Goal: Task Accomplishment & Management: Complete application form

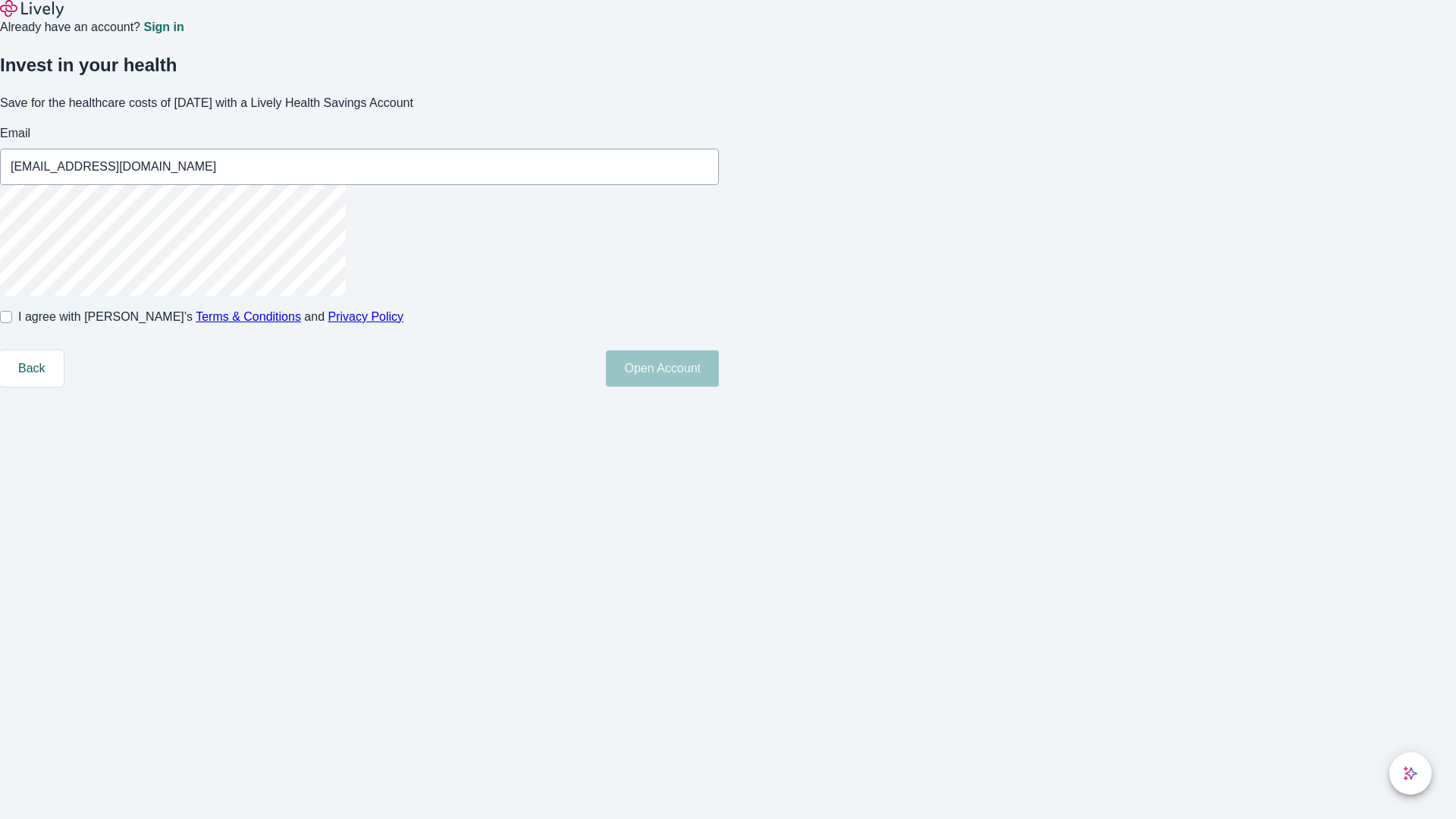
click at [12, 323] on input "I agree with Lively’s Terms & Conditions and Privacy Policy" at bounding box center [6, 317] width 12 height 12
checkbox input "true"
click at [719, 386] on button "Open Account" at bounding box center [662, 368] width 113 height 36
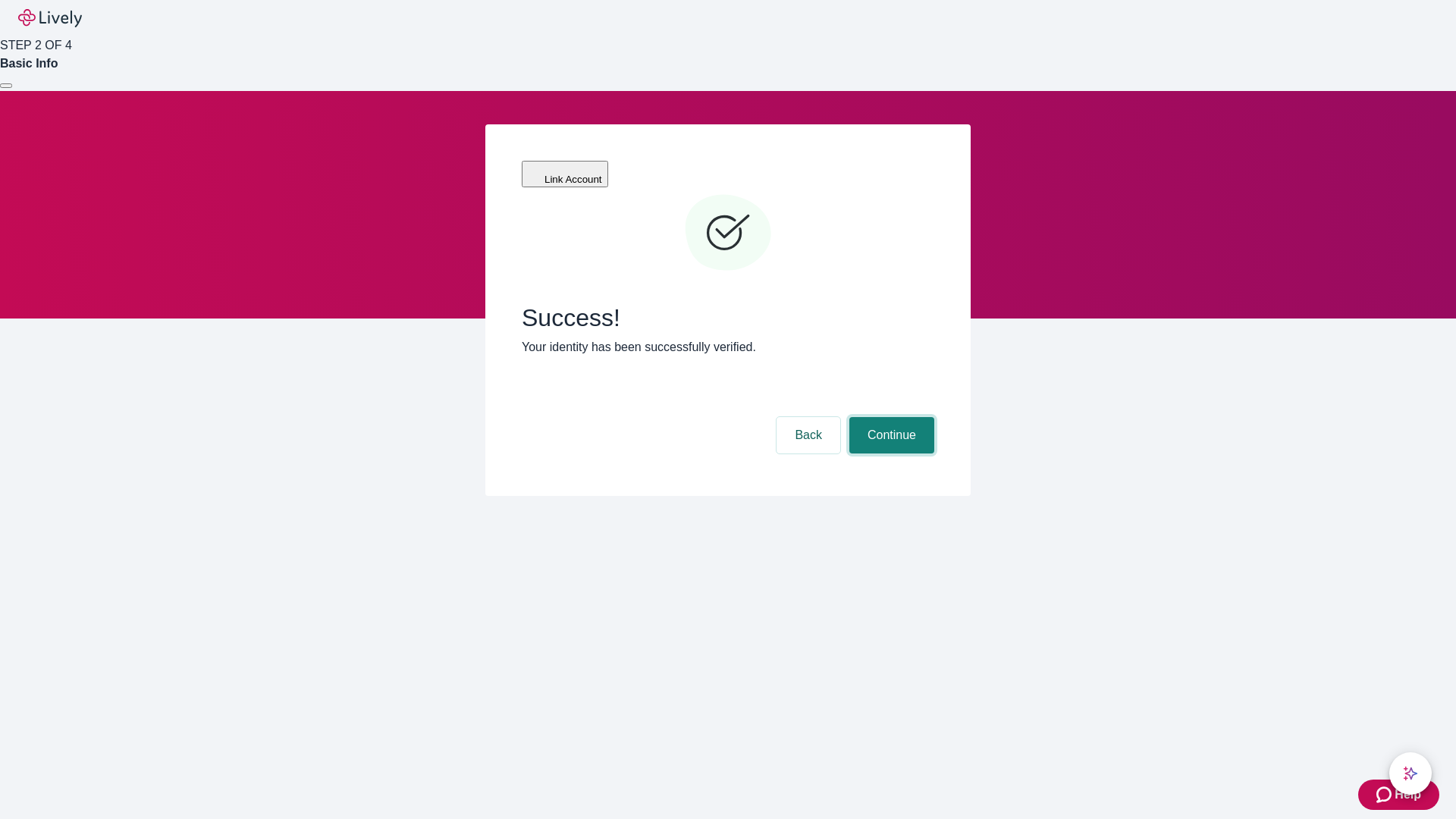
click at [890, 417] on button "Continue" at bounding box center [891, 435] width 85 height 36
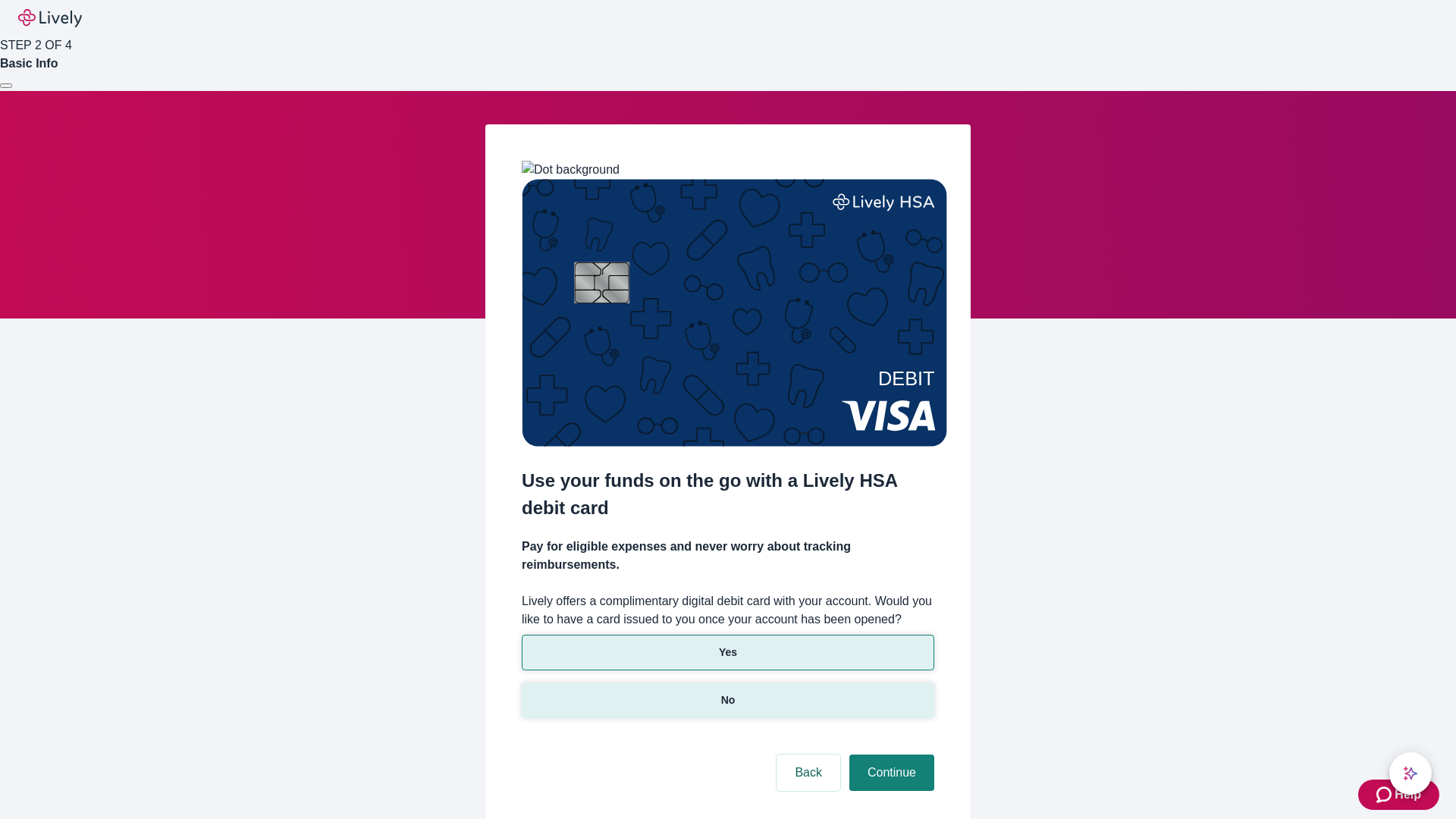
click at [727, 692] on p "No" at bounding box center [728, 700] width 15 height 16
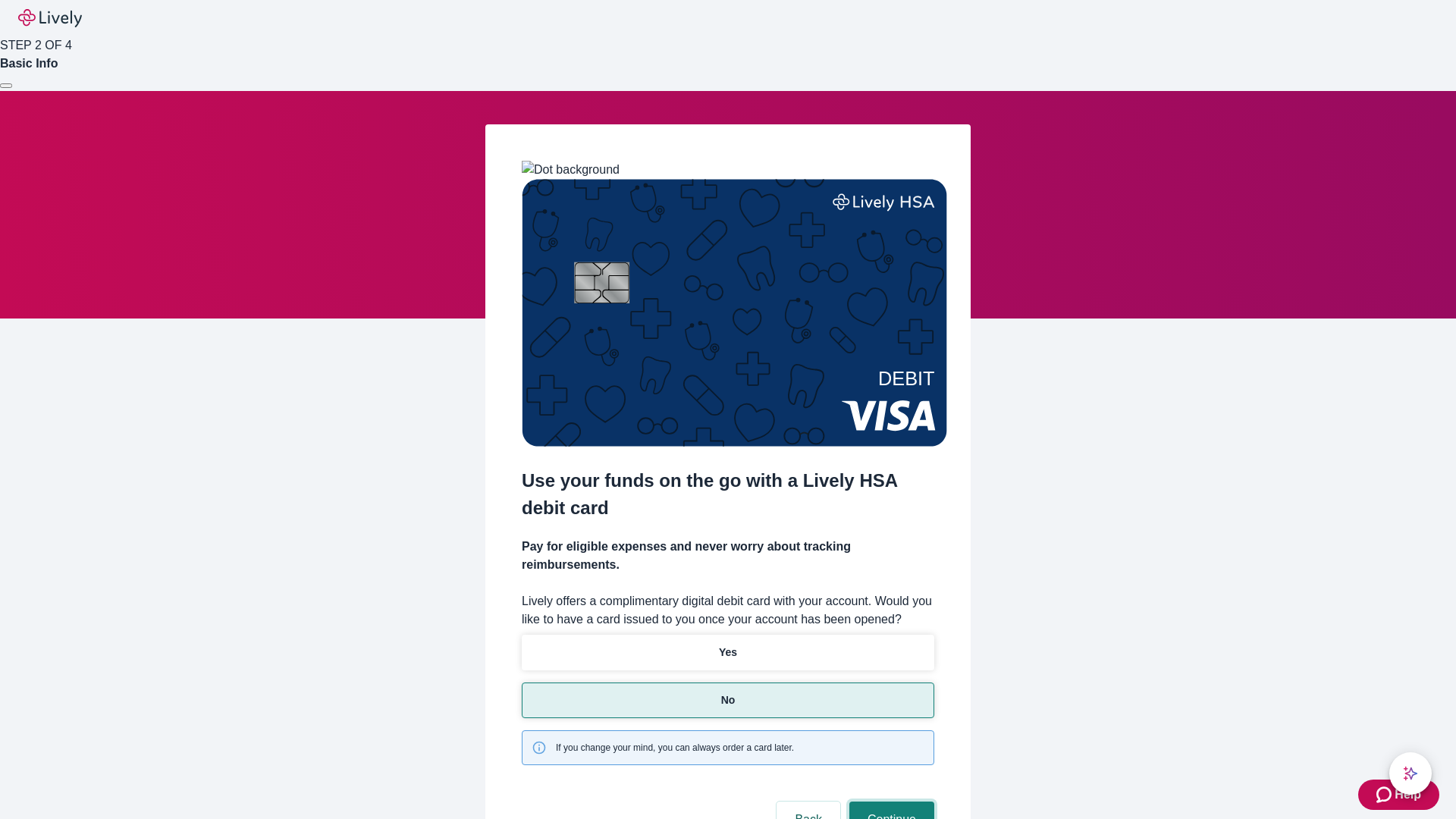
click at [890, 801] on button "Continue" at bounding box center [891, 819] width 85 height 36
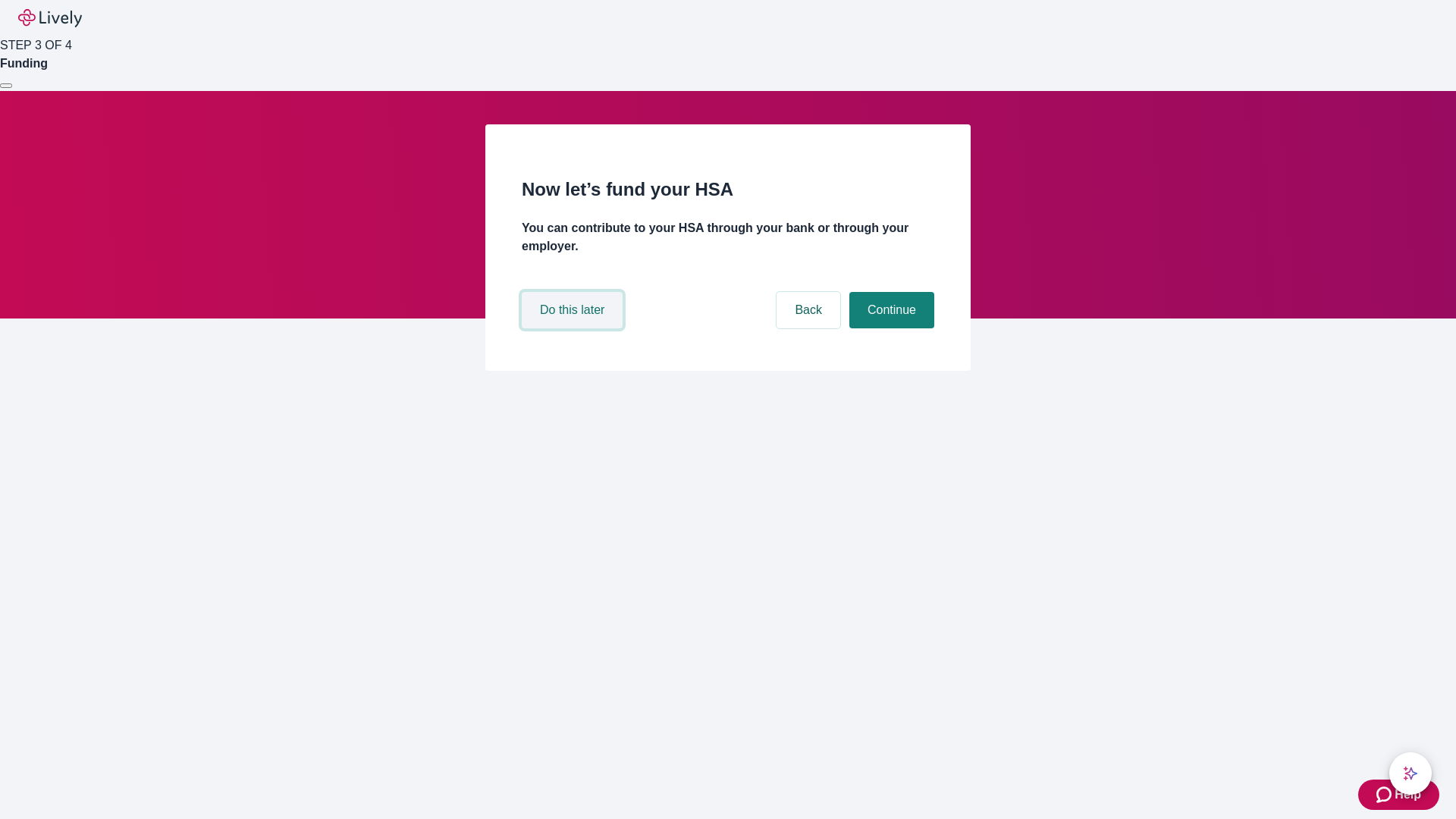
click at [574, 328] on button "Do this later" at bounding box center [572, 310] width 100 height 36
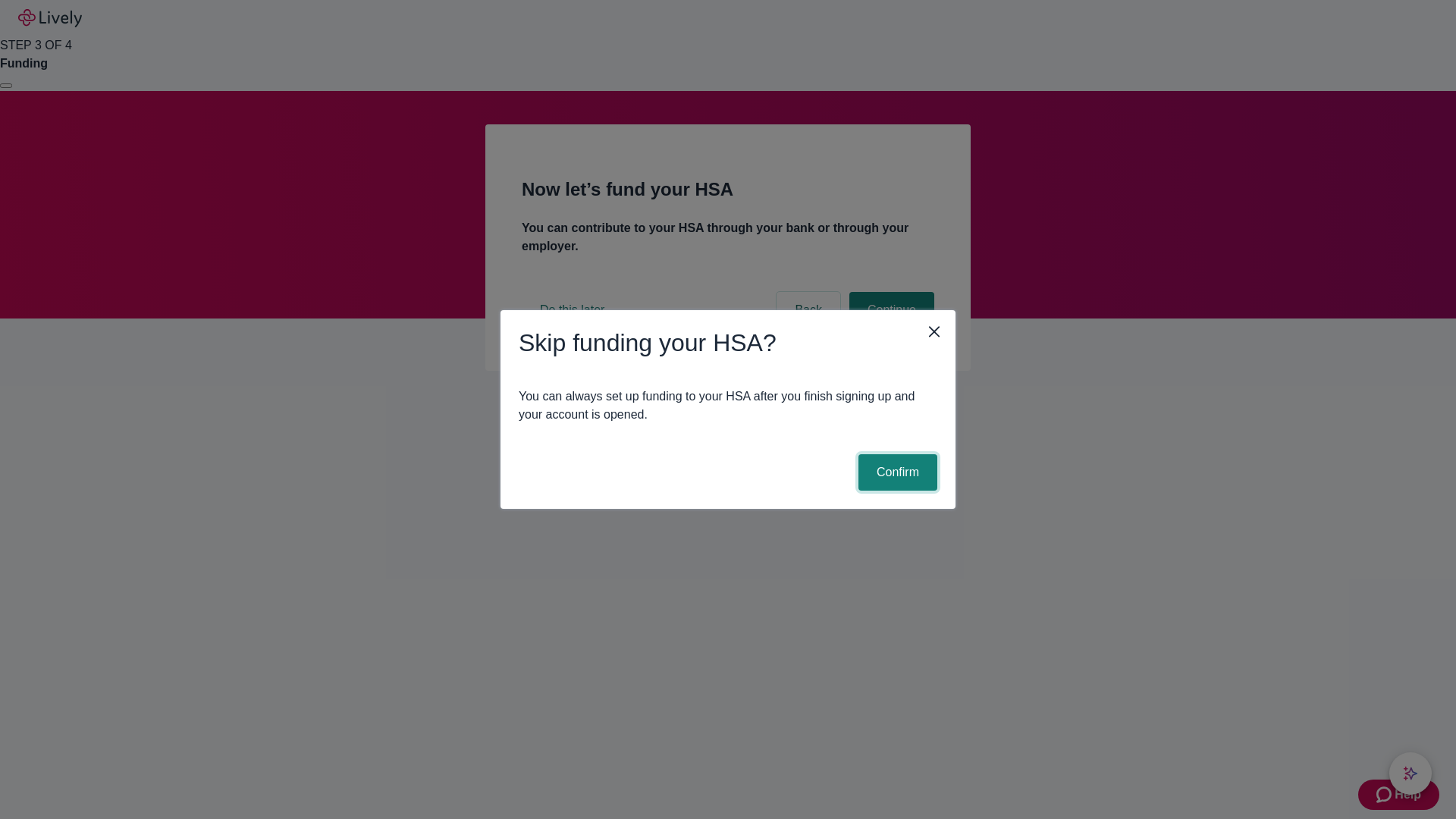
click at [896, 472] on button "Confirm" at bounding box center [898, 472] width 79 height 36
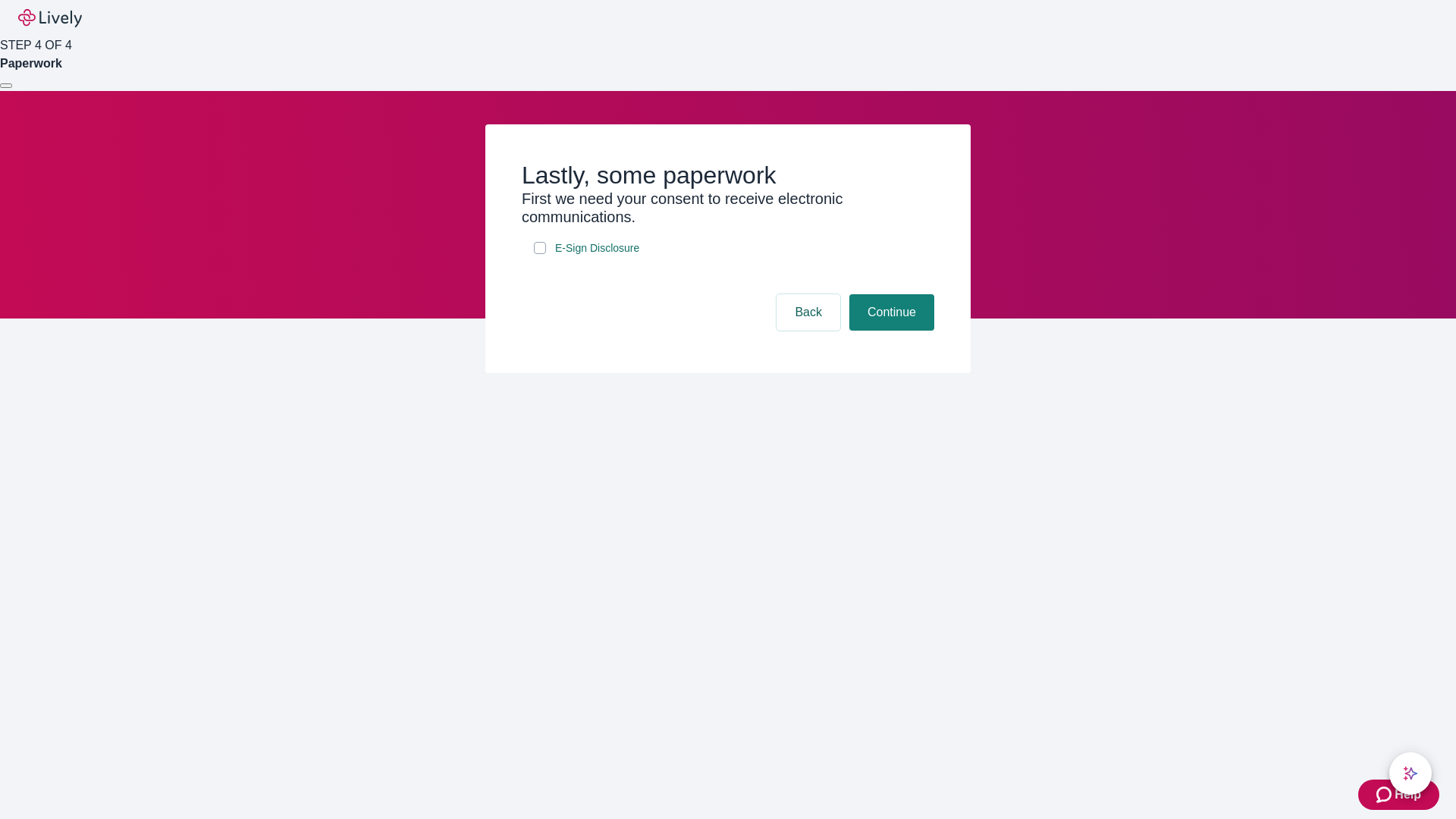
click at [540, 254] on input "E-Sign Disclosure" at bounding box center [540, 248] width 12 height 12
checkbox input "true"
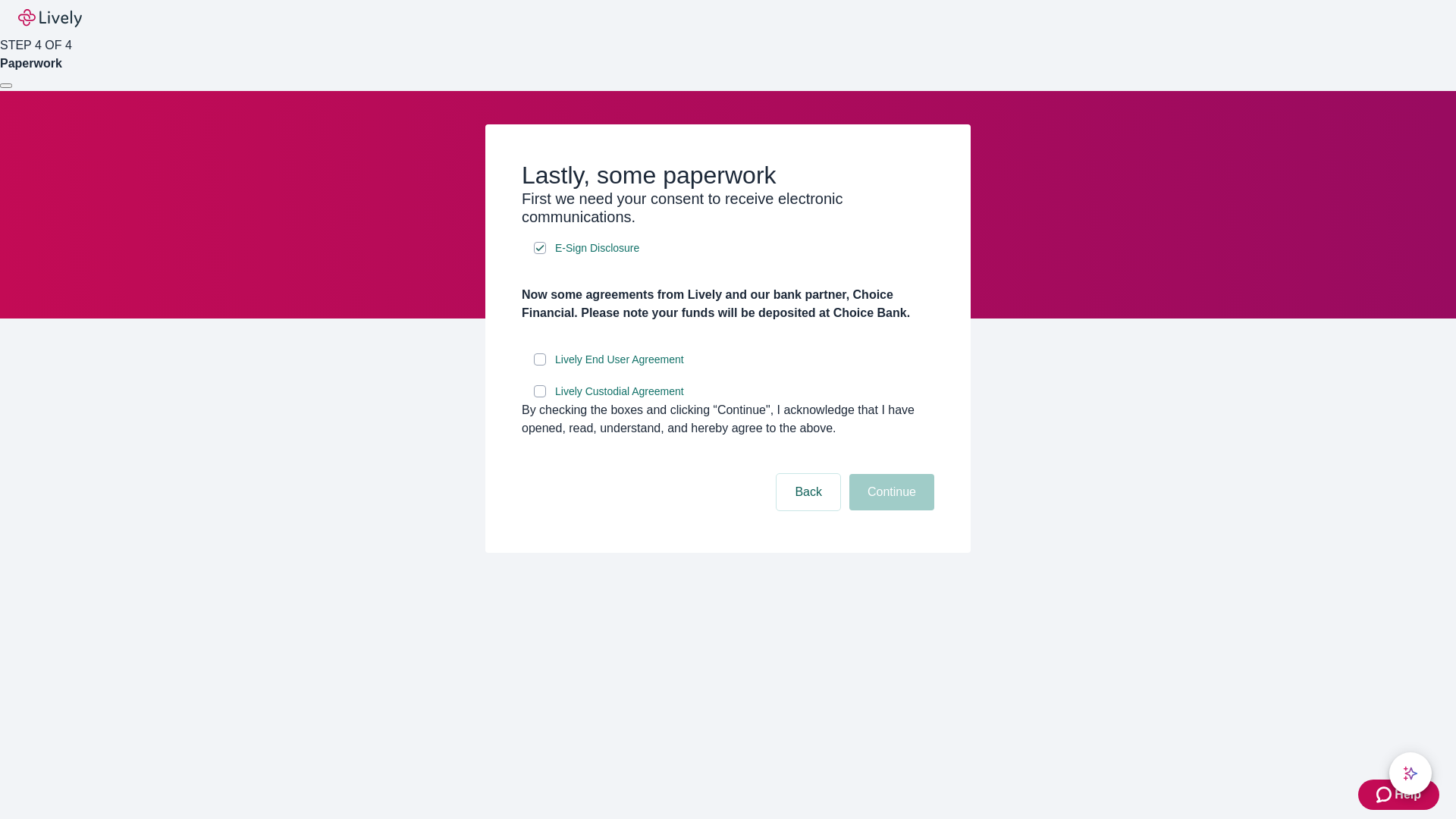
click at [540, 366] on input "Lively End User Agreement" at bounding box center [540, 360] width 12 height 12
checkbox input "true"
click at [540, 397] on input "Lively Custodial Agreement" at bounding box center [540, 391] width 12 height 12
checkbox input "true"
click at [890, 510] on button "Continue" at bounding box center [891, 492] width 85 height 36
